Goal: Information Seeking & Learning: Find specific fact

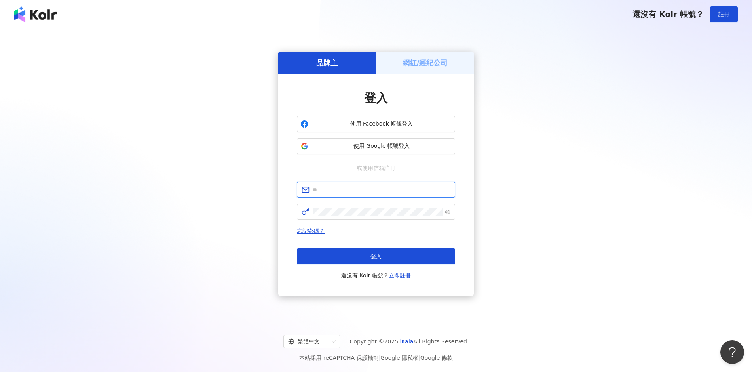
click at [364, 188] on input "text" at bounding box center [382, 189] width 138 height 9
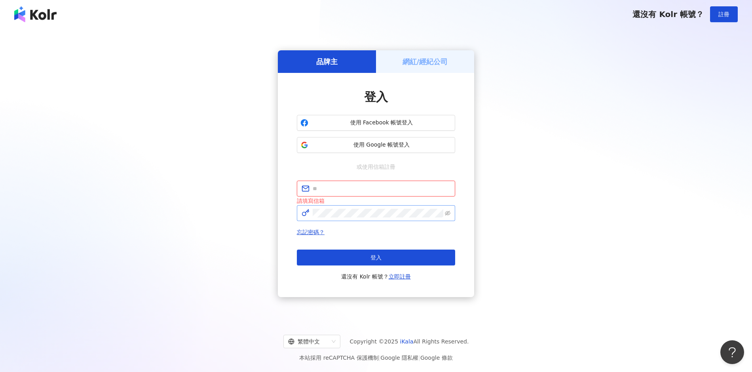
type input "**********"
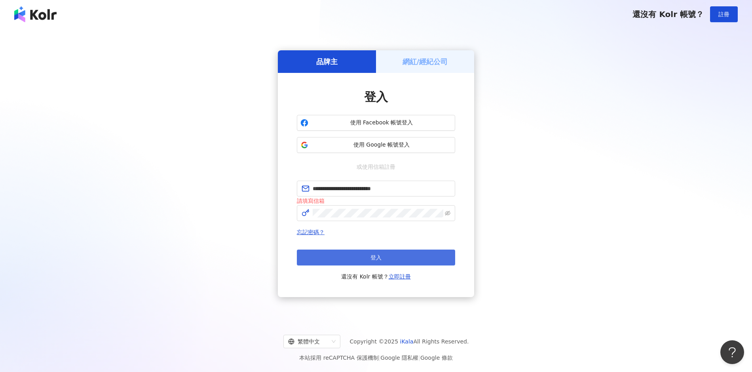
click at [364, 254] on button "登入" at bounding box center [376, 257] width 158 height 16
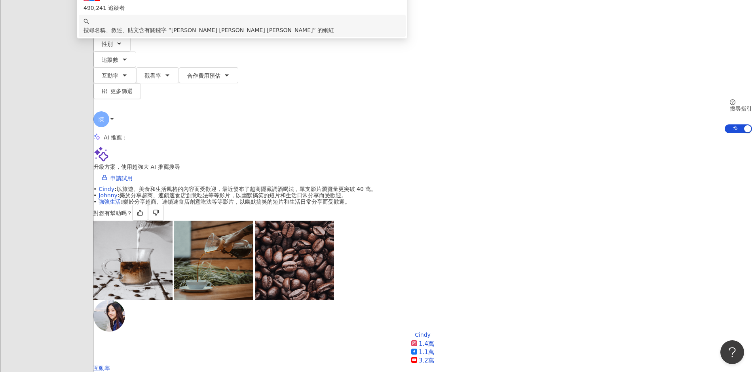
scroll to position [65, 0]
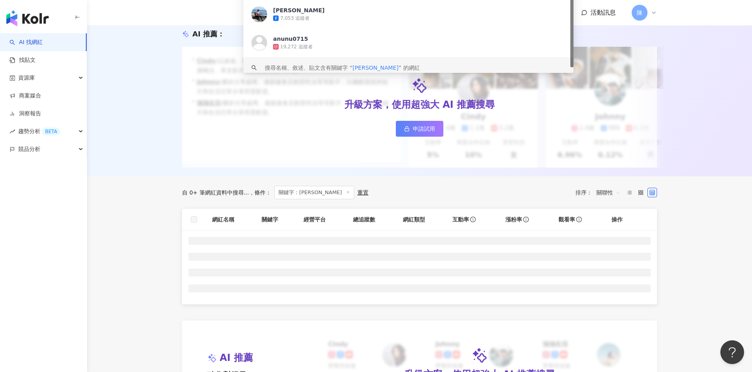
scroll to position [89, 0]
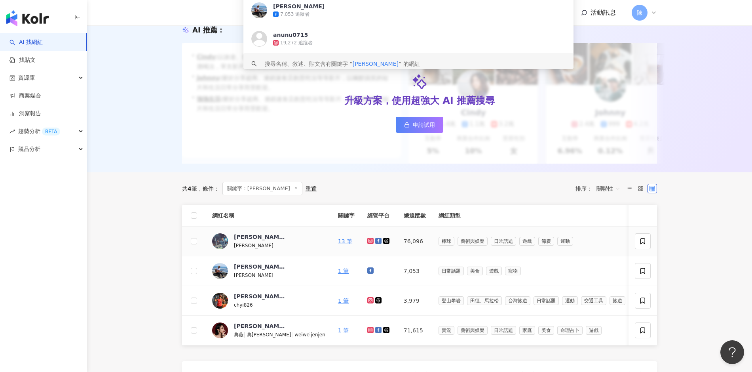
click at [368, 241] on icon at bounding box center [370, 240] width 5 height 5
